Goal: Task Accomplishment & Management: Manage account settings

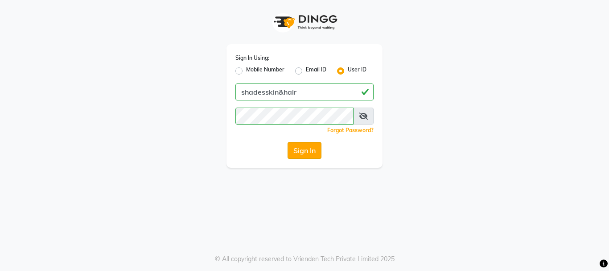
click at [313, 147] on button "Sign In" at bounding box center [305, 150] width 34 height 17
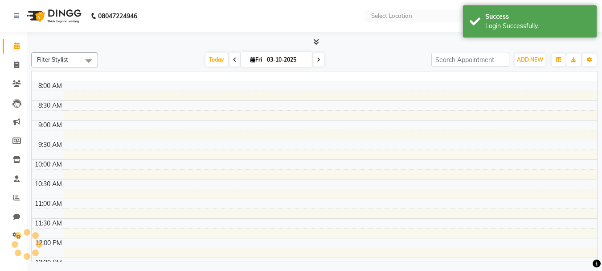
select select "en"
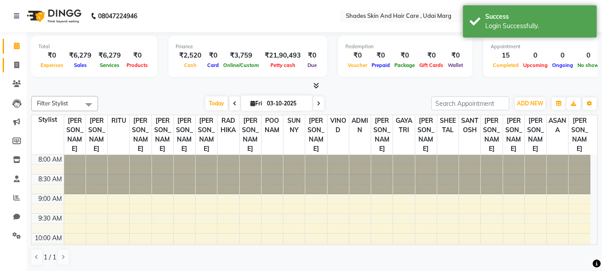
click at [8, 66] on link "Invoice" at bounding box center [13, 65] width 21 height 15
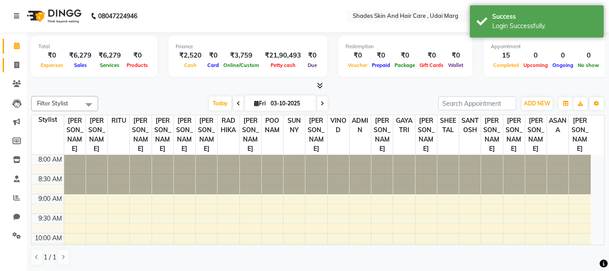
select select "service"
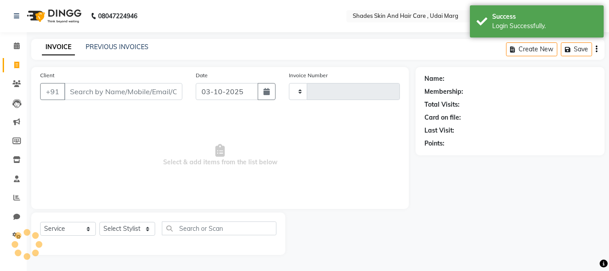
type input "4450"
select select "8022"
click at [115, 51] on div "PREVIOUS INVOICES" at bounding box center [117, 46] width 63 height 9
click at [123, 45] on link "PREVIOUS INVOICES" at bounding box center [117, 47] width 63 height 8
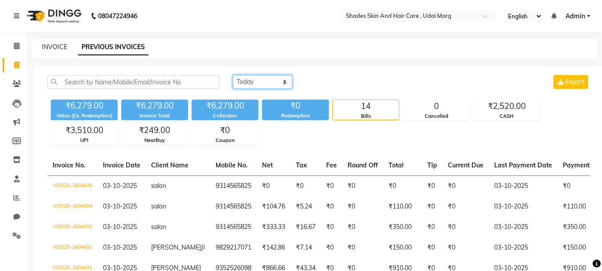
click at [283, 80] on select "[DATE] [DATE] Custom Range" at bounding box center [263, 82] width 60 height 14
select select "range"
click at [233, 75] on select "[DATE] [DATE] Custom Range" at bounding box center [263, 82] width 60 height 14
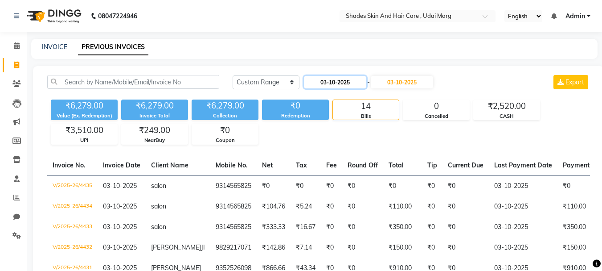
click at [323, 81] on input "03-10-2025" at bounding box center [335, 82] width 62 height 12
select select "10"
select select "2025"
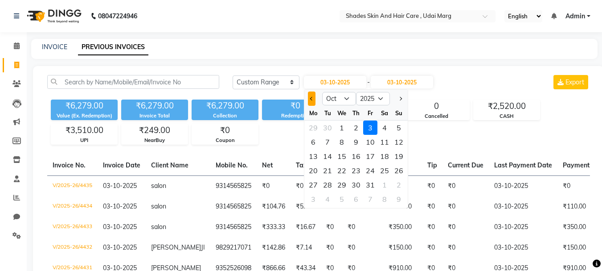
click at [314, 101] on button "Previous month" at bounding box center [312, 98] width 8 height 14
select select "9"
click at [402, 155] on div "21" at bounding box center [399, 156] width 14 height 14
type input "[DATE]"
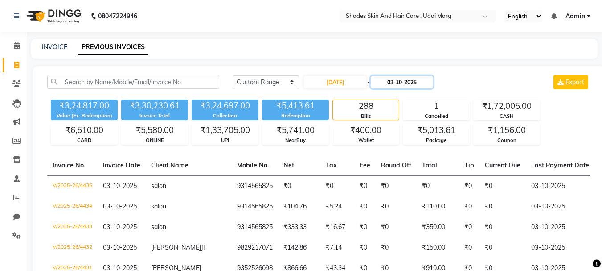
click at [393, 82] on input "03-10-2025" at bounding box center [402, 82] width 62 height 12
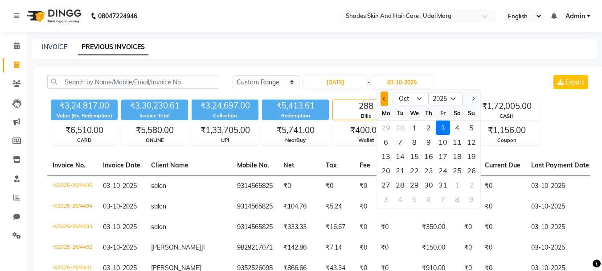
click at [383, 98] on span "Previous month" at bounding box center [385, 99] width 4 height 4
select select "9"
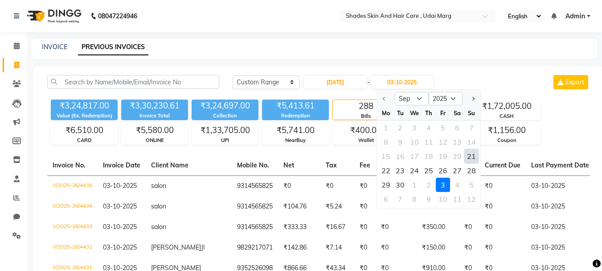
click at [470, 157] on div "21" at bounding box center [472, 156] width 14 height 14
type input "[DATE]"
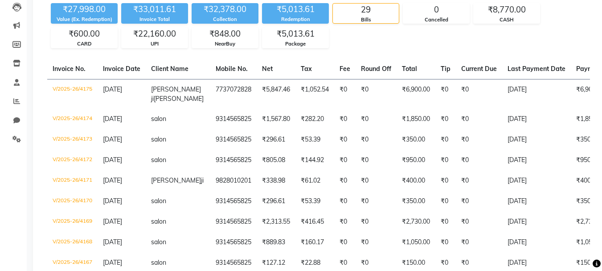
scroll to position [96, 0]
click at [138, 41] on div "UPI" at bounding box center [155, 45] width 66 height 8
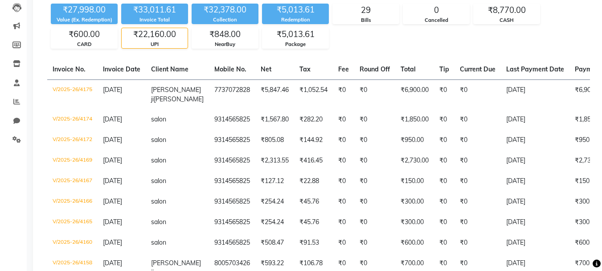
click at [138, 41] on div "UPI" at bounding box center [155, 45] width 66 height 8
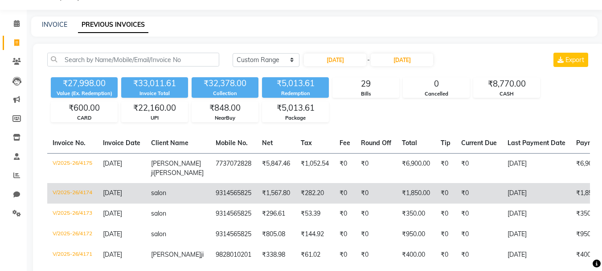
scroll to position [22, 0]
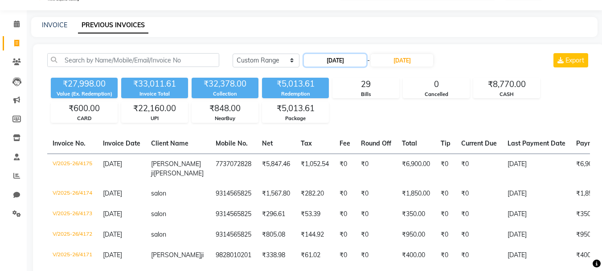
click at [344, 59] on input "[DATE]" at bounding box center [335, 60] width 62 height 12
select select "9"
select select "2025"
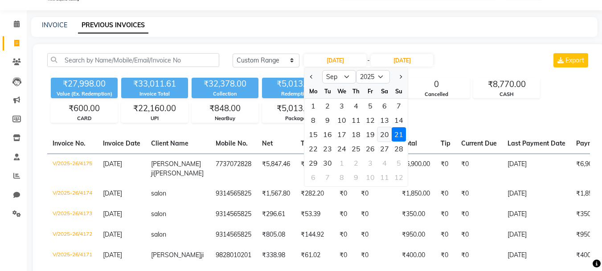
click at [380, 133] on div "20" at bounding box center [385, 134] width 14 height 14
type input "20-09-2025"
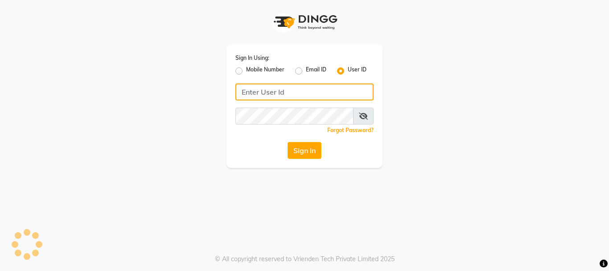
type input "shadesskin&hair"
